Goal: Task Accomplishment & Management: Use online tool/utility

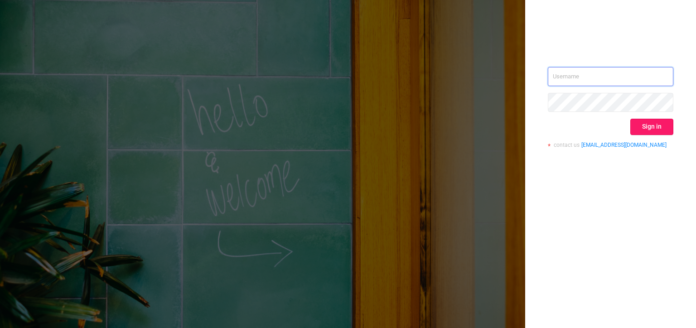
type input "[PERSON_NAME][EMAIL_ADDRESS][DOMAIN_NAME]"
click at [644, 129] on button "Sign in" at bounding box center [651, 127] width 43 height 16
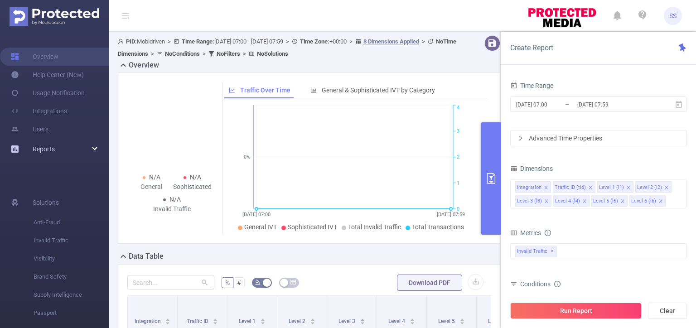
click at [55, 152] on div "Reports" at bounding box center [54, 149] width 109 height 18
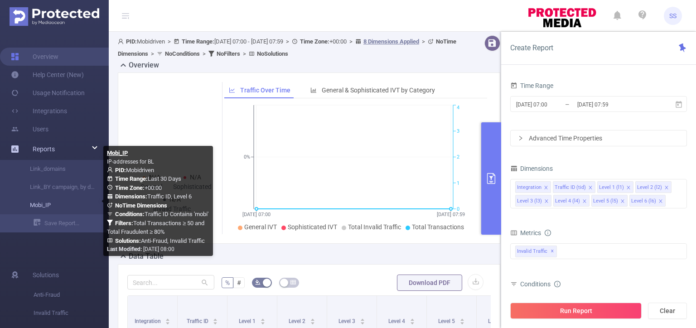
click at [43, 206] on link "Mobi_IP" at bounding box center [58, 205] width 80 height 18
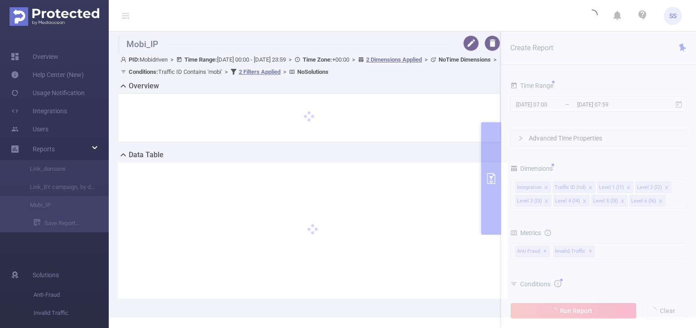
type input "[DATE] 00:00"
type input "[DATE] 23:59"
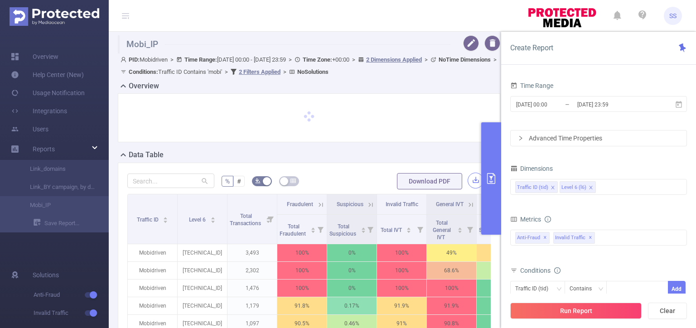
click at [467, 178] on button "button" at bounding box center [475, 181] width 16 height 16
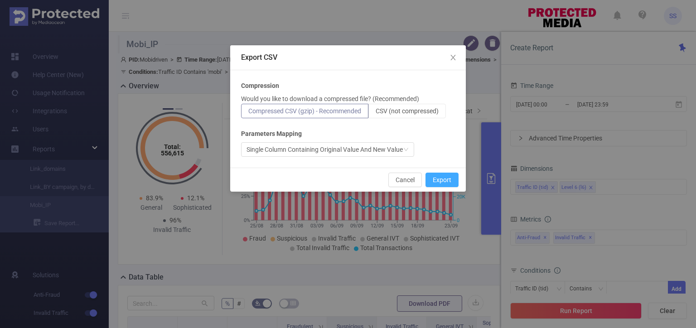
click at [436, 176] on button "Export" at bounding box center [441, 180] width 33 height 14
